Goal: Transaction & Acquisition: Purchase product/service

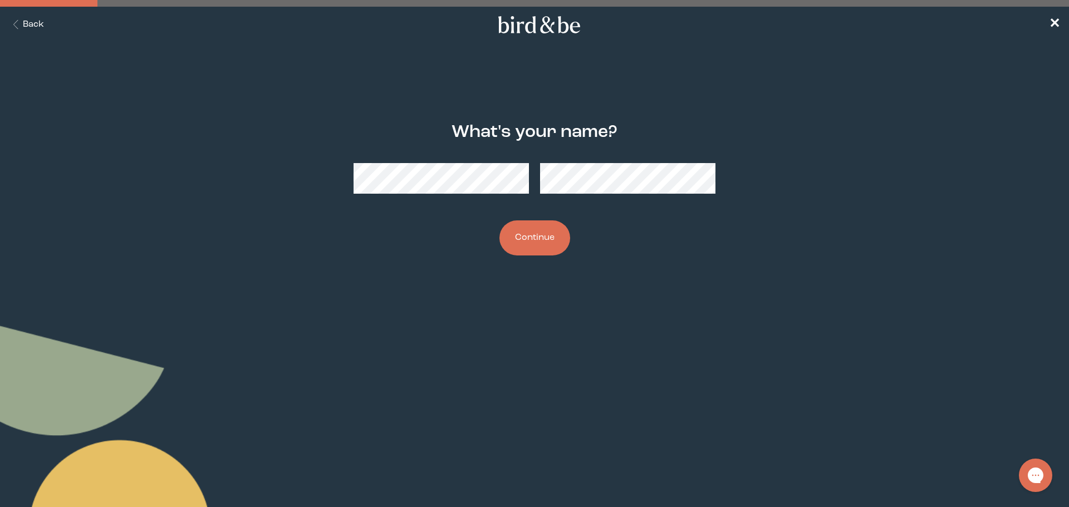
drag, startPoint x: 543, startPoint y: 229, endPoint x: 549, endPoint y: 233, distance: 6.8
click at [543, 229] on button "Continue" at bounding box center [534, 237] width 71 height 35
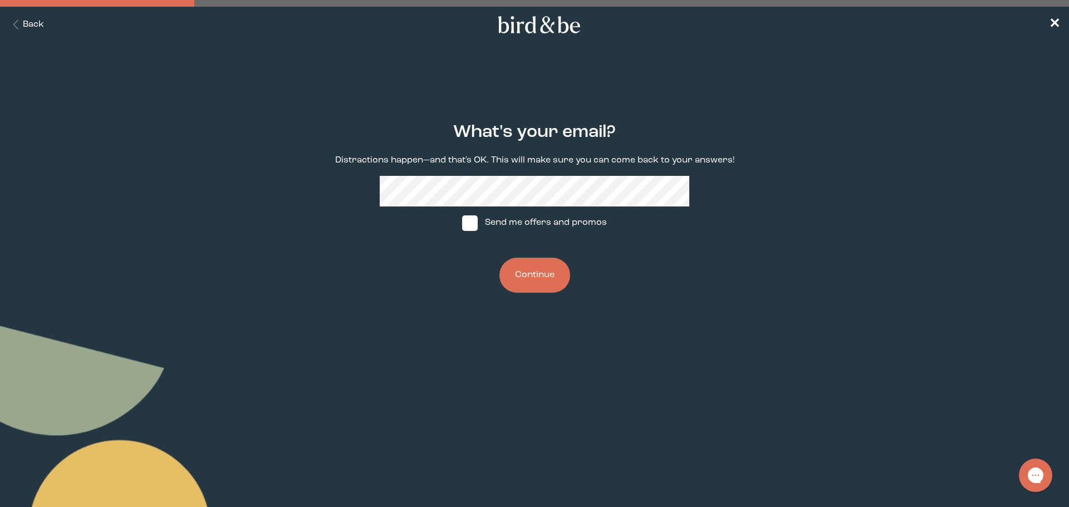
click at [543, 284] on button "Continue" at bounding box center [534, 275] width 71 height 35
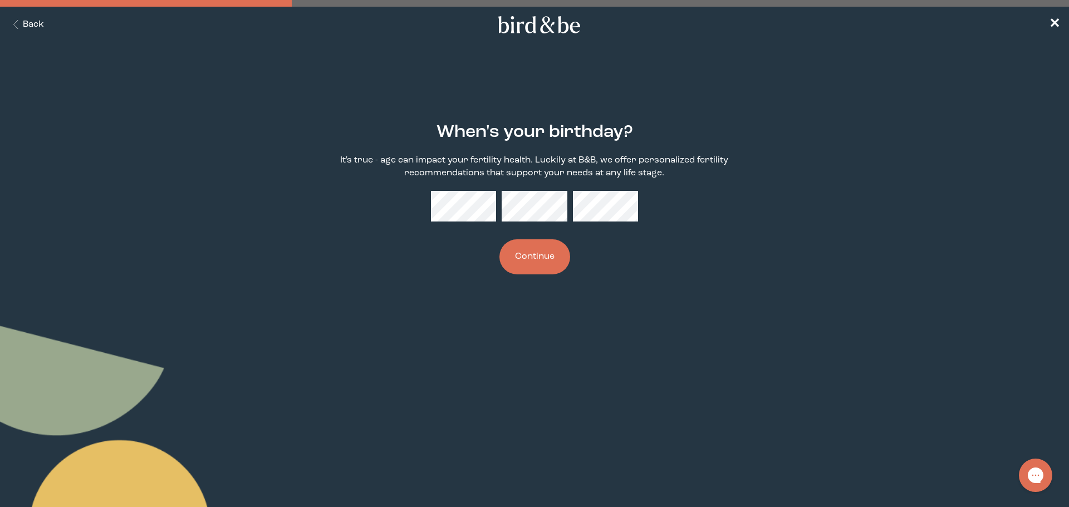
click at [535, 252] on button "Continue" at bounding box center [534, 256] width 71 height 35
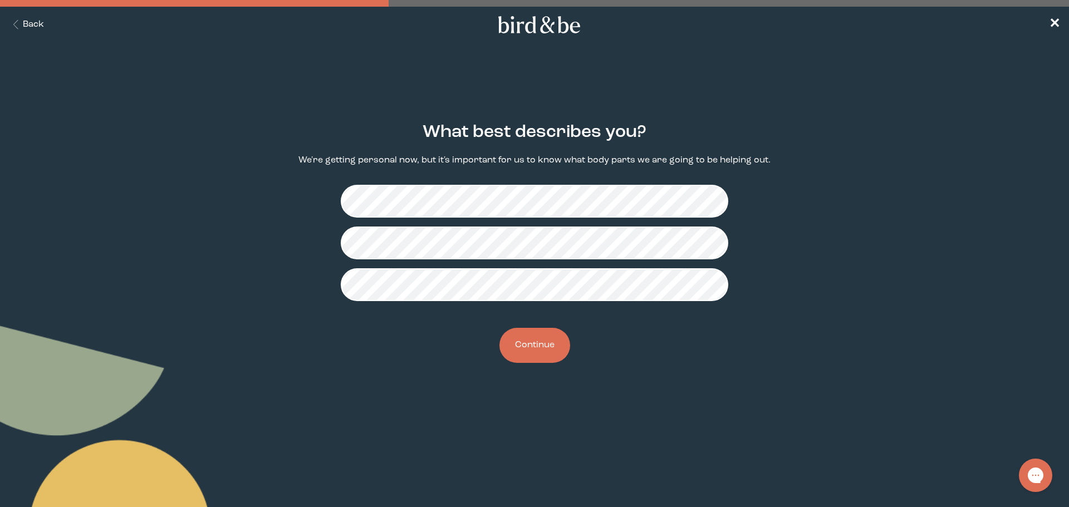
click at [538, 348] on button "Continue" at bounding box center [534, 345] width 71 height 35
click at [534, 345] on button "Continue" at bounding box center [534, 345] width 71 height 35
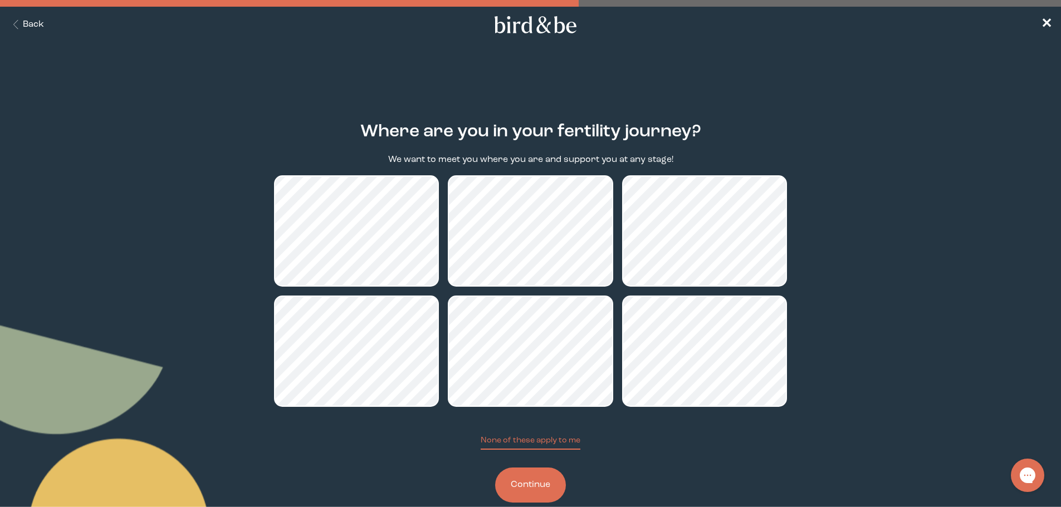
click at [534, 482] on button "Continue" at bounding box center [530, 485] width 71 height 35
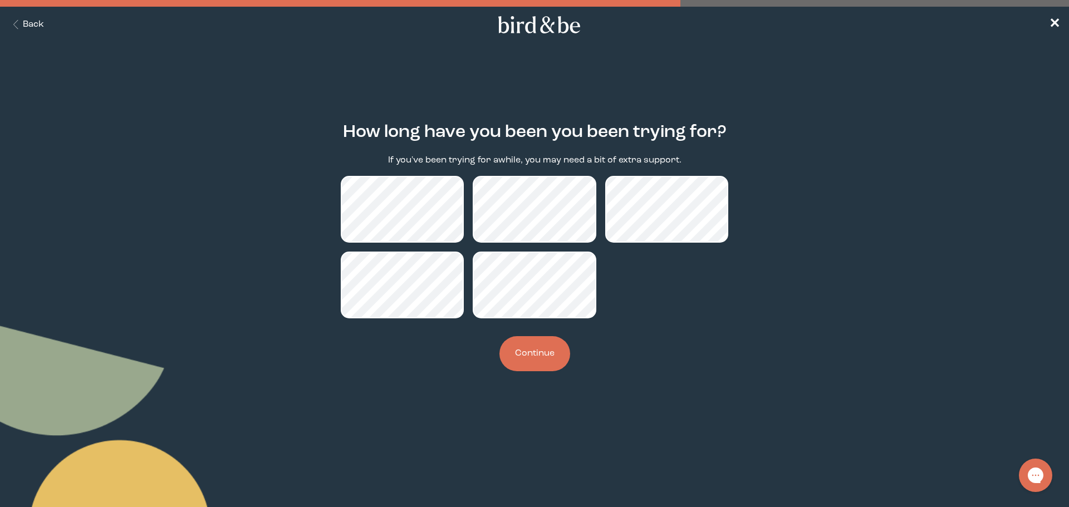
click at [531, 351] on button "Continue" at bounding box center [534, 353] width 71 height 35
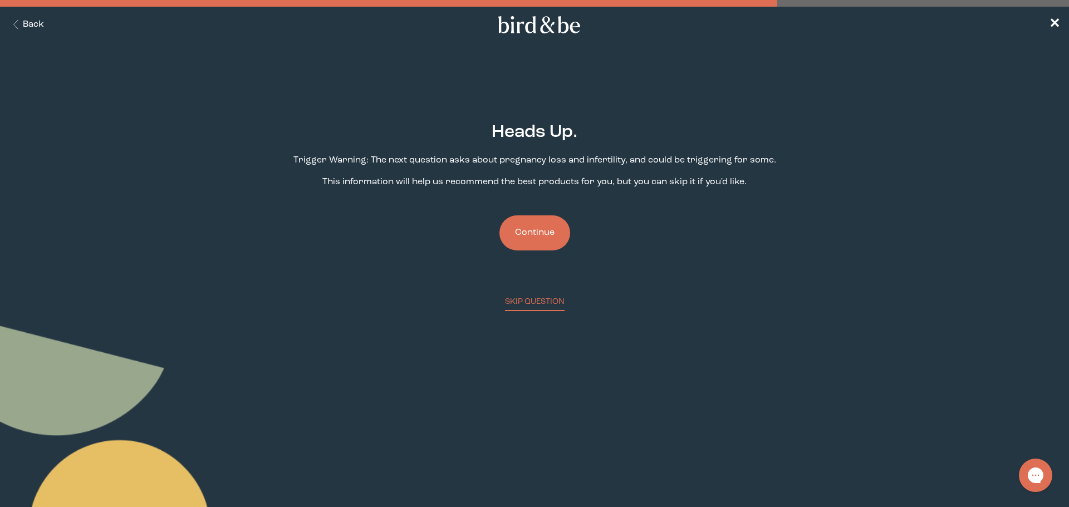
click at [539, 235] on button "Continue" at bounding box center [534, 232] width 71 height 35
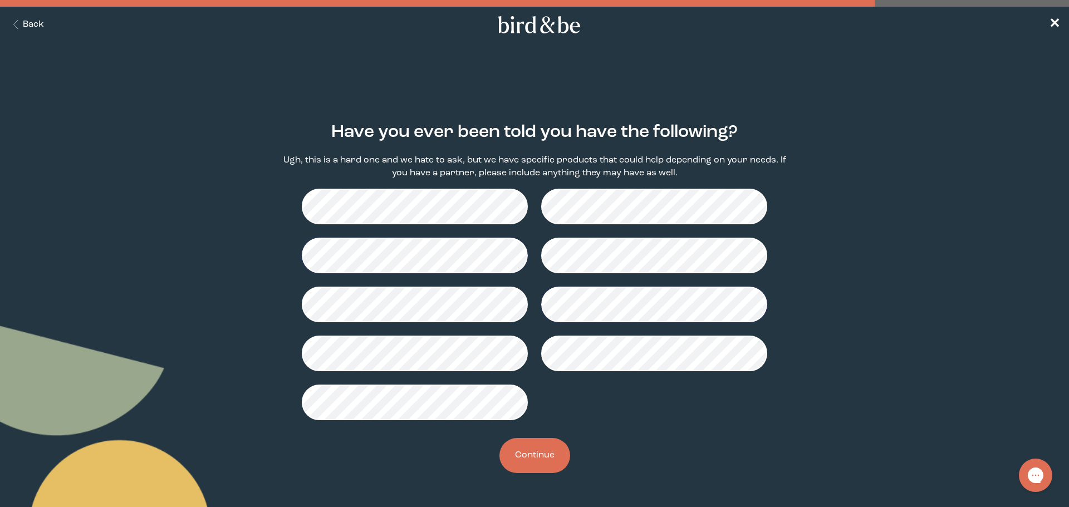
click at [550, 451] on button "Continue" at bounding box center [534, 455] width 71 height 35
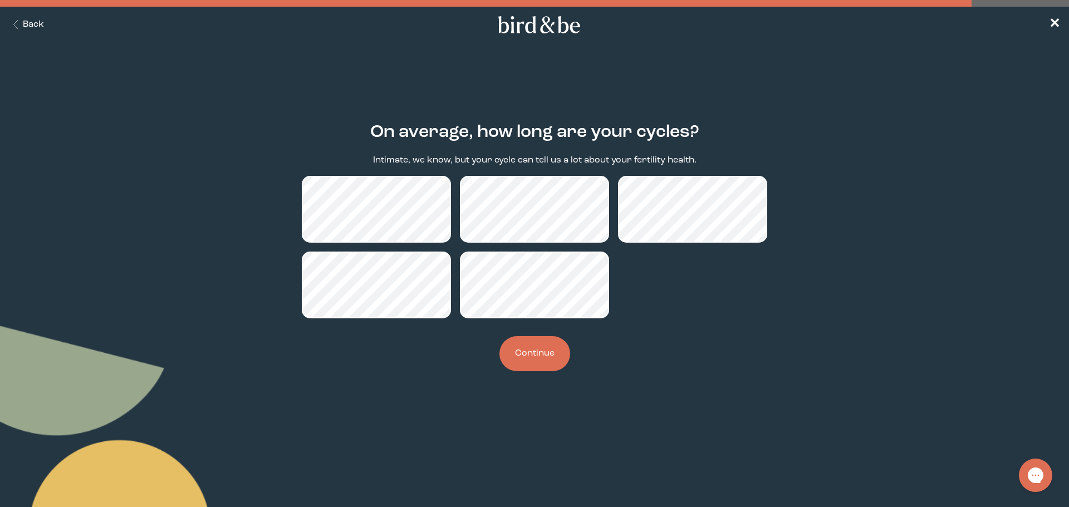
click at [543, 357] on button "Continue" at bounding box center [534, 353] width 71 height 35
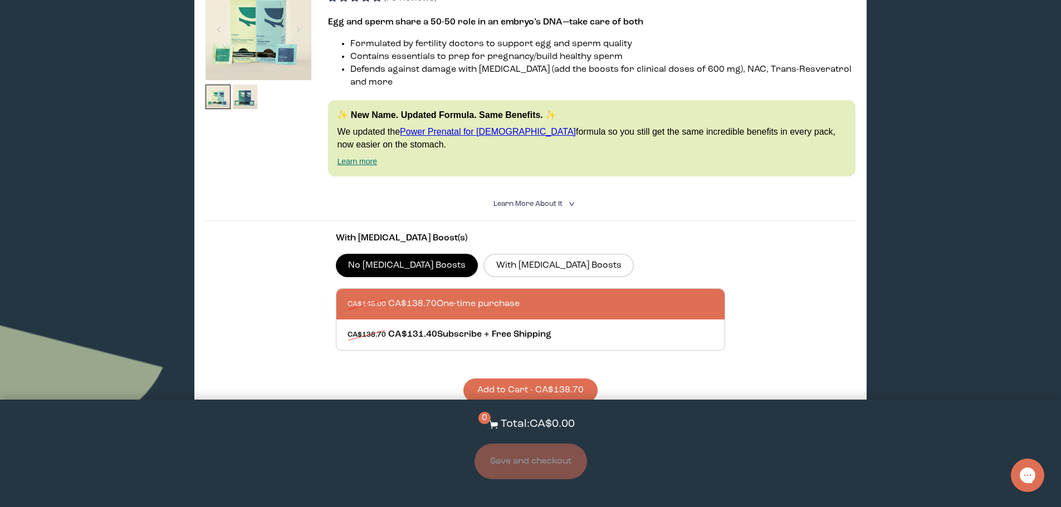
scroll to position [223, 0]
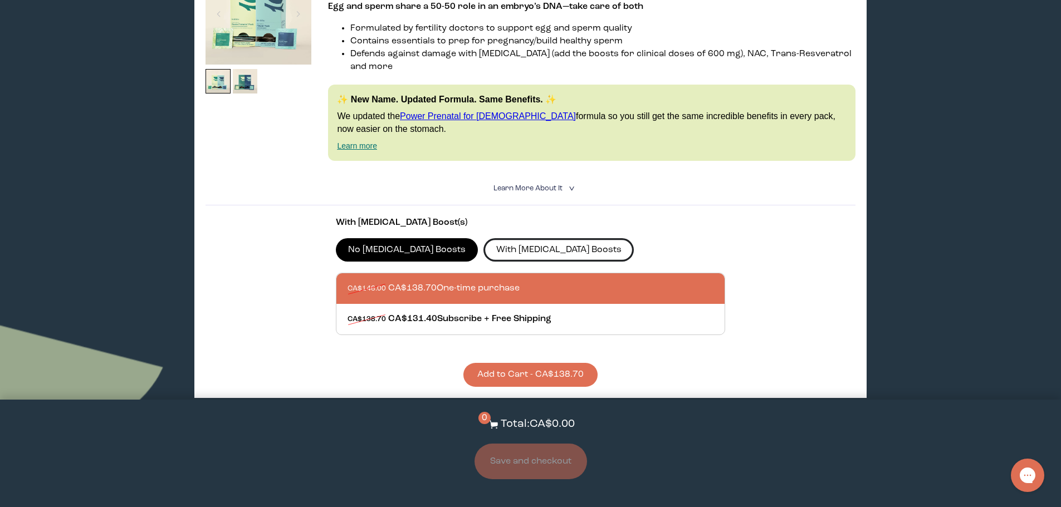
click at [498, 240] on label "With [MEDICAL_DATA] Boosts" at bounding box center [558, 249] width 150 height 23
click at [0, 0] on input "With [MEDICAL_DATA] Boosts" at bounding box center [0, 0] width 0 height 0
click at [418, 238] on label "No [MEDICAL_DATA] Boosts" at bounding box center [407, 249] width 143 height 23
click at [0, 0] on input "No [MEDICAL_DATA] Boosts" at bounding box center [0, 0] width 0 height 0
click at [521, 238] on label "With [MEDICAL_DATA] Boosts" at bounding box center [558, 249] width 150 height 23
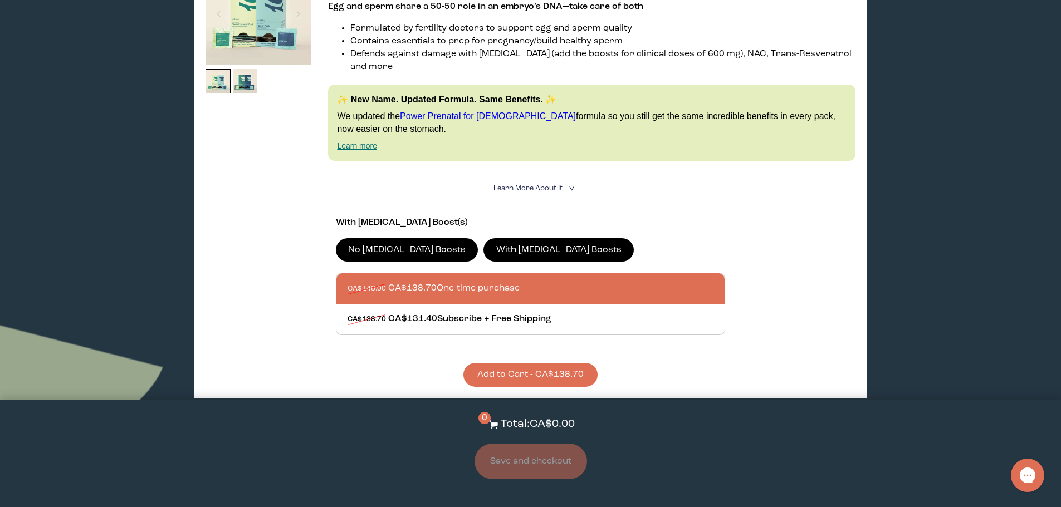
click at [0, 0] on input "With [MEDICAL_DATA] Boosts" at bounding box center [0, 0] width 0 height 0
click at [413, 238] on label "No [MEDICAL_DATA] Boosts" at bounding box center [407, 249] width 143 height 23
click at [0, 0] on input "No [MEDICAL_DATA] Boosts" at bounding box center [0, 0] width 0 height 0
click at [517, 363] on button "Add to Cart - CA$138.70" at bounding box center [530, 375] width 134 height 24
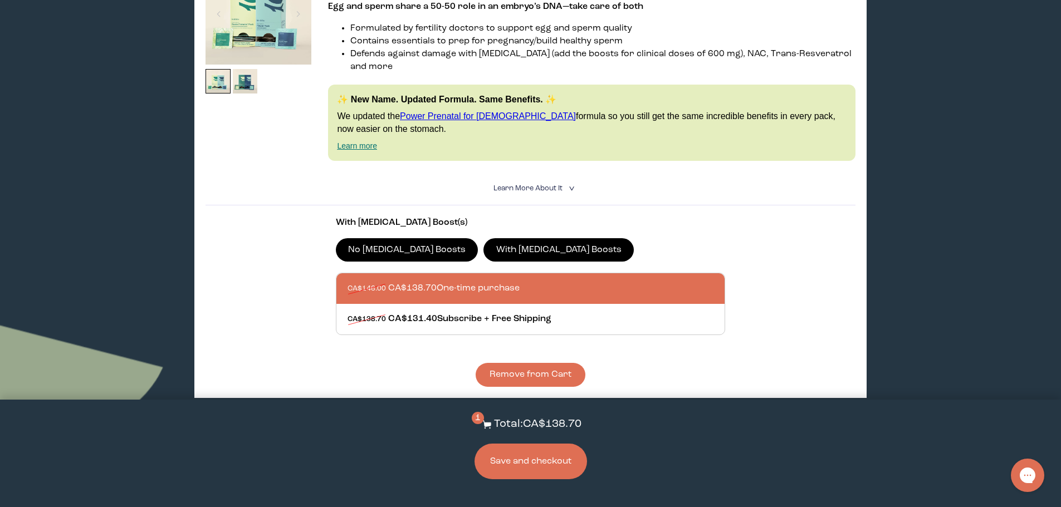
click at [555, 467] on button "Save and checkout" at bounding box center [530, 462] width 112 height 36
